Goal: Understand process/instructions: Learn about a topic

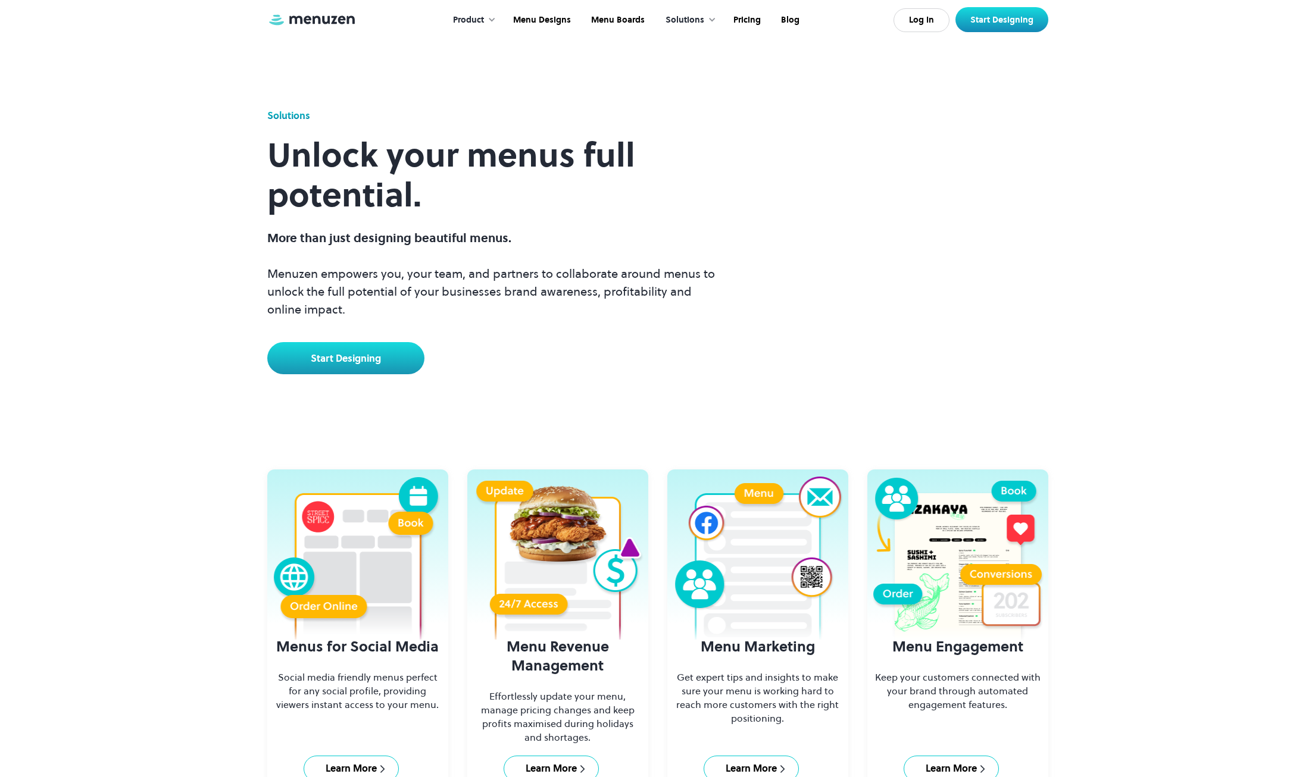
click at [476, 19] on div "Product" at bounding box center [468, 20] width 31 height 13
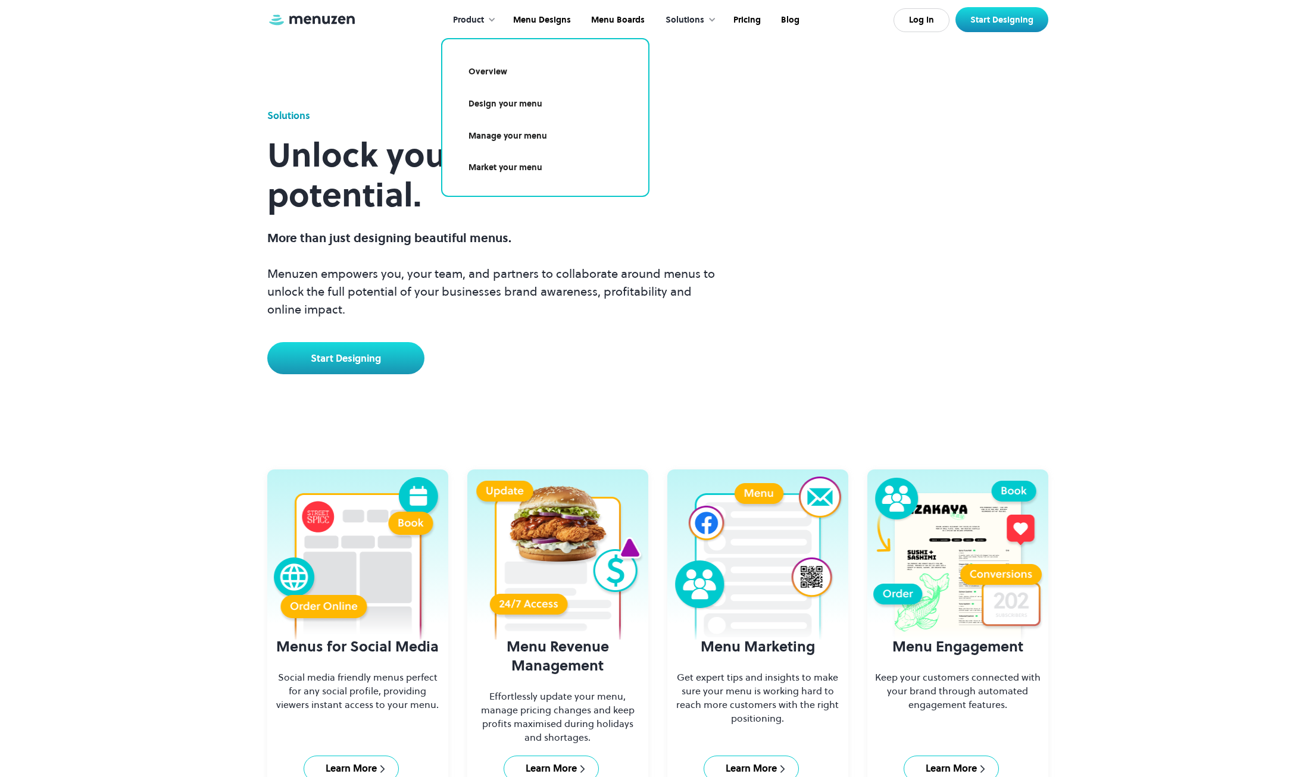
click at [518, 137] on link "Manage your menu" at bounding box center [545, 136] width 177 height 27
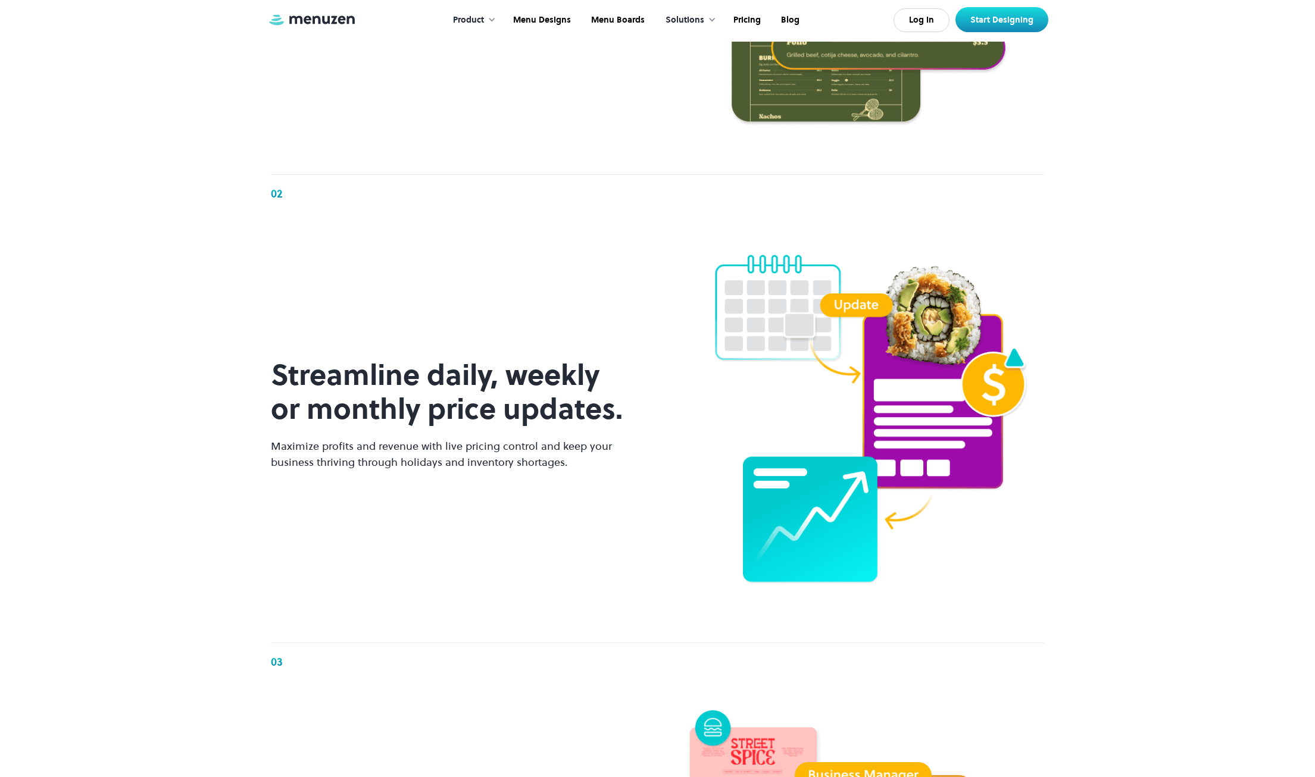
scroll to position [1369, 0]
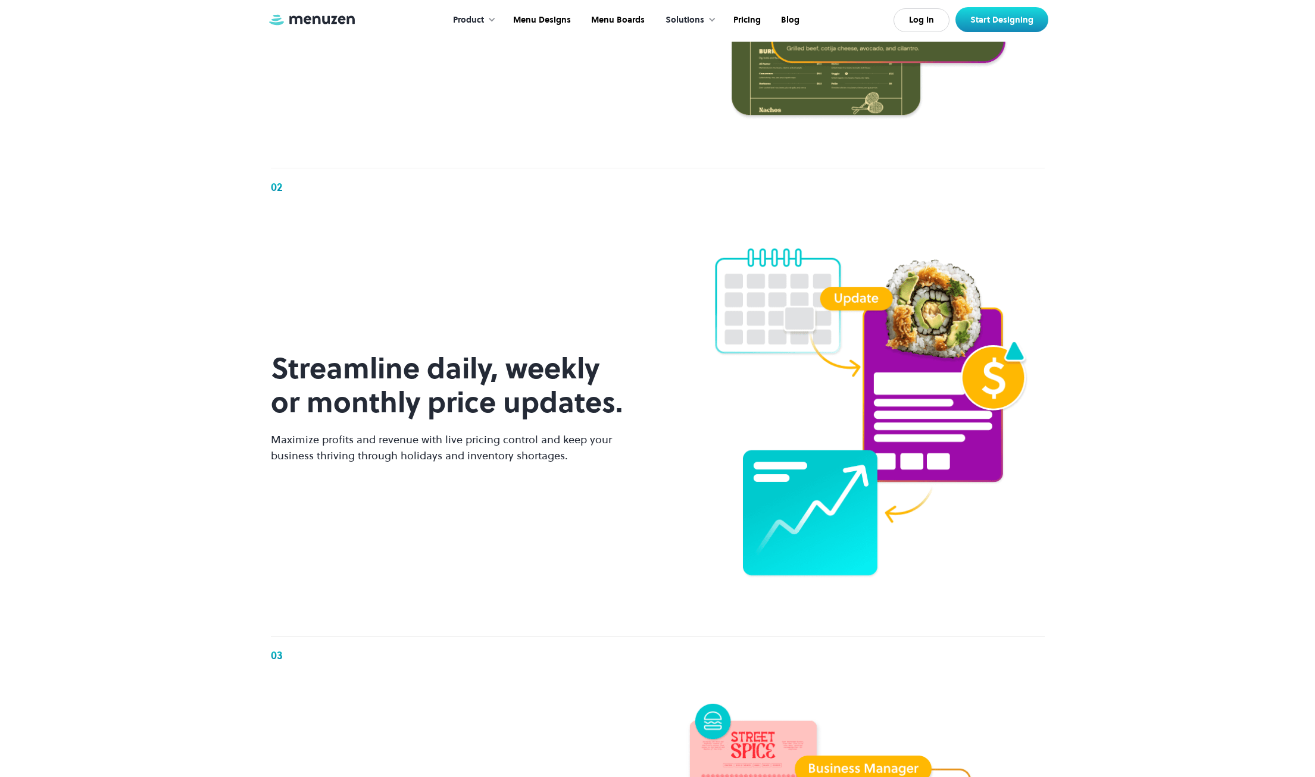
click at [1133, 525] on div "01 Lightning-Fast menu updates Effortlessly update your menu in real-time and p…" at bounding box center [657, 636] width 1315 height 1875
